Goal: Transaction & Acquisition: Purchase product/service

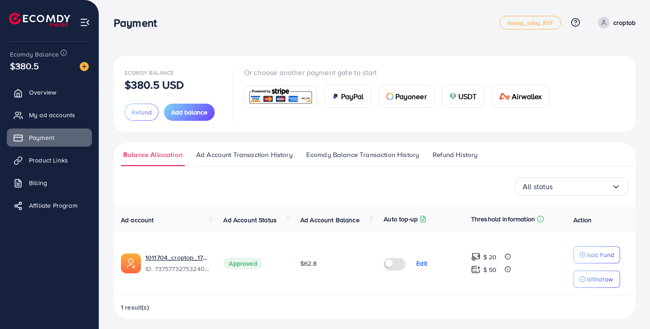
click at [185, 101] on div "Ecomdy Balance $380.5 USD Refund Add balance" at bounding box center [173, 94] width 97 height 54
click at [185, 112] on span "Add balance" at bounding box center [189, 112] width 36 height 9
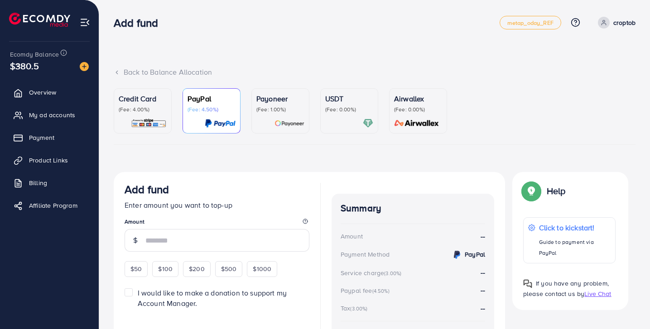
click at [144, 104] on div "Credit Card (Fee: 4.00%)" at bounding box center [143, 103] width 48 height 20
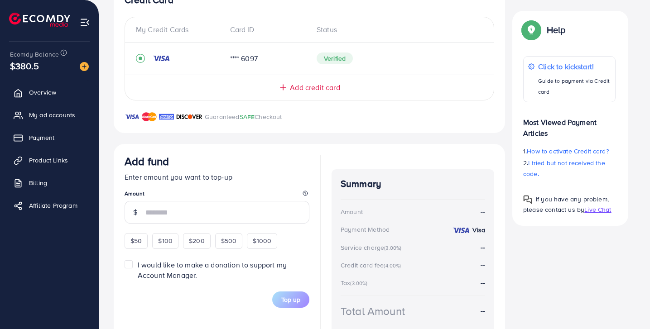
scroll to position [234, 0]
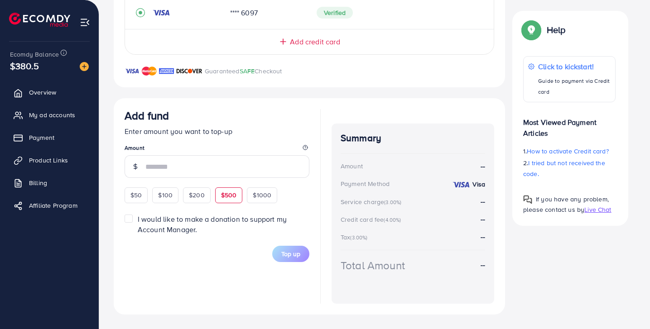
click at [221, 198] on span "$500" at bounding box center [229, 195] width 16 height 9
type input "***"
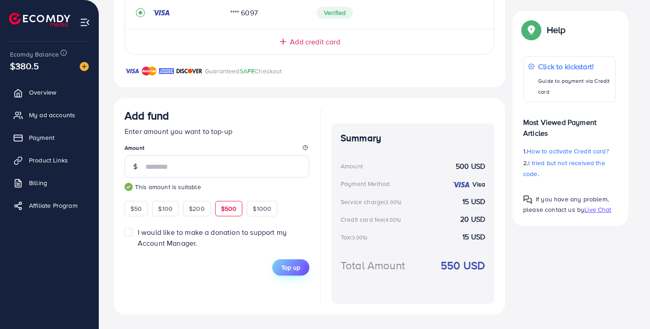
click at [288, 270] on span "Top up" at bounding box center [290, 267] width 19 height 9
